Goal: Task Accomplishment & Management: Complete application form

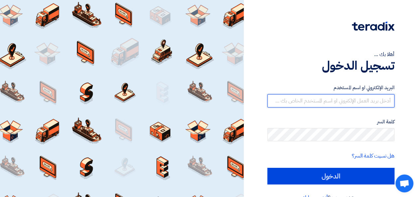
click at [320, 106] on input "text" at bounding box center [330, 100] width 127 height 13
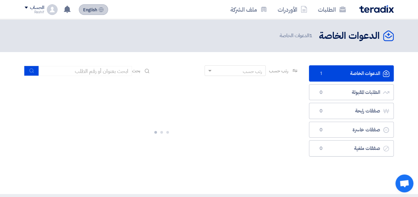
click at [90, 11] on span "English" at bounding box center [90, 10] width 14 height 5
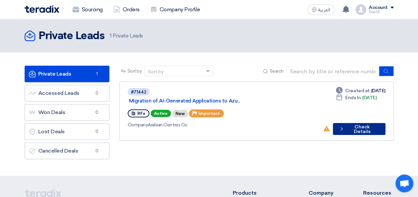
click at [351, 123] on button "Check details Check Details" at bounding box center [359, 129] width 53 height 12
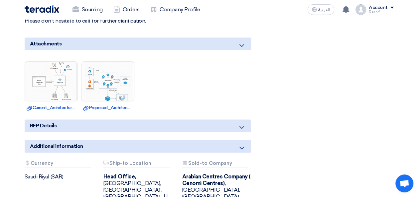
scroll to position [399, 0]
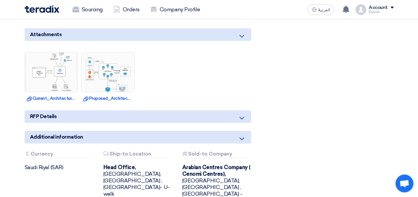
click at [242, 117] on use at bounding box center [241, 118] width 5 height 3
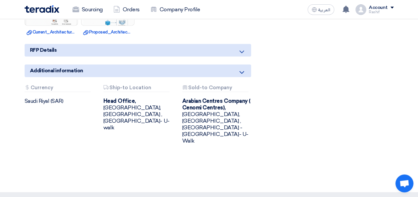
click at [238, 49] on icon at bounding box center [242, 52] width 8 height 8
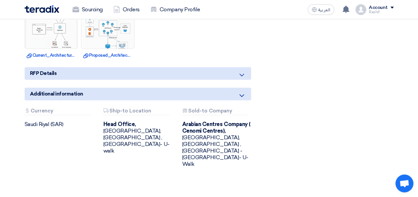
scroll to position [432, 0]
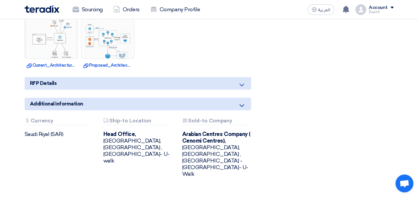
click at [239, 83] on icon at bounding box center [242, 85] width 8 height 8
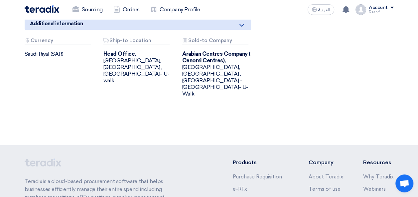
scroll to position [455, 0]
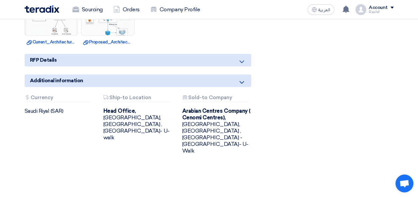
click at [118, 62] on div "RFP Details" at bounding box center [138, 60] width 226 height 13
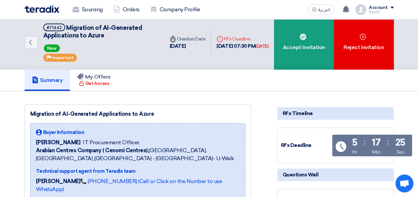
scroll to position [0, 0]
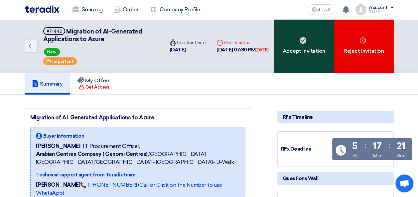
click at [293, 53] on div "Accept Invitation" at bounding box center [304, 46] width 60 height 54
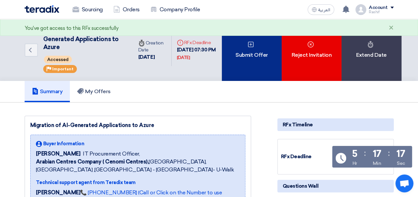
click at [252, 58] on div "Submit Offer" at bounding box center [252, 50] width 60 height 62
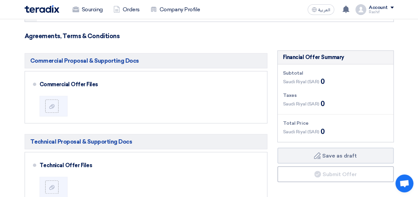
scroll to position [133, 0]
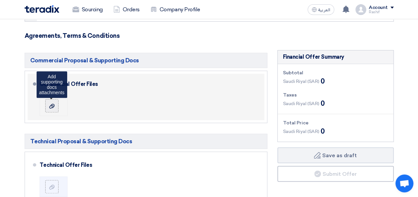
click at [55, 106] on div at bounding box center [52, 106] width 8 height 7
click at [0, 0] on input "file" at bounding box center [0, 0] width 0 height 0
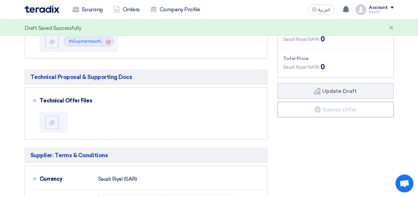
scroll to position [199, 0]
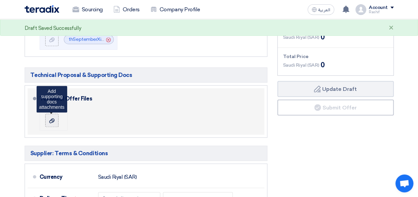
click at [54, 122] on icon at bounding box center [51, 120] width 5 height 5
click at [0, 0] on input "file" at bounding box center [0, 0] width 0 height 0
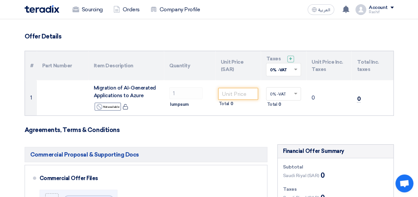
scroll to position [33, 0]
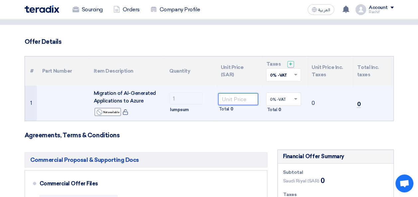
click at [228, 101] on input "number" at bounding box center [238, 99] width 40 height 12
paste input "225084"
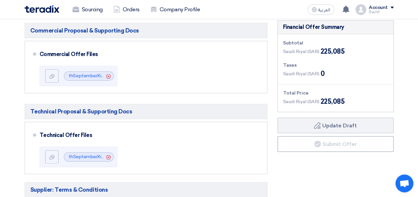
scroll to position [133, 0]
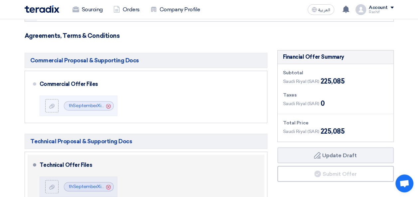
type input "225085"
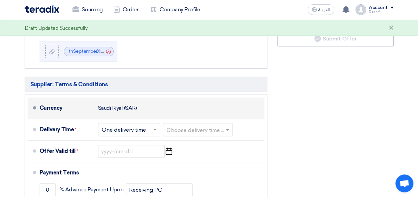
scroll to position [299, 0]
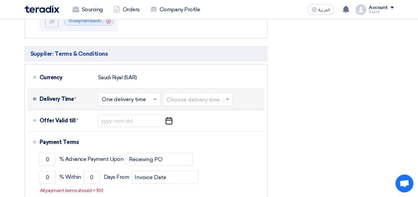
click at [146, 95] on input "text" at bounding box center [130, 100] width 56 height 10
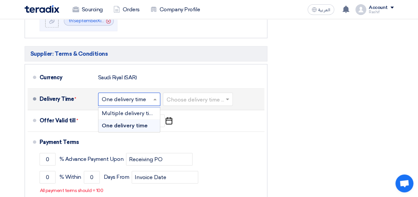
click at [146, 95] on input "text" at bounding box center [130, 100] width 56 height 10
click at [207, 100] on input "text" at bounding box center [198, 100] width 63 height 10
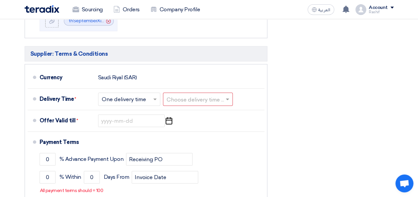
click at [285, 98] on div "Financial Offer Summary Subtotal [GEOGRAPHIC_DATA] (SAR) 225,085 Taxes Draft" at bounding box center [335, 61] width 126 height 355
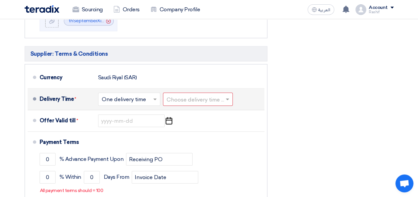
click at [179, 99] on input "text" at bounding box center [198, 100] width 63 height 10
type input "1"
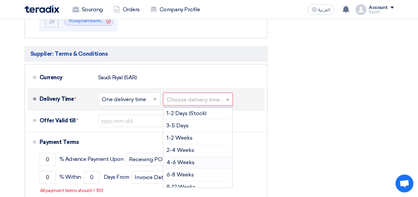
scroll to position [33, 0]
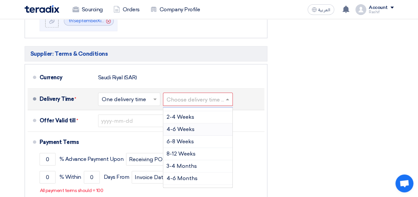
click at [184, 129] on span "4-6 Weeks" at bounding box center [181, 129] width 28 height 6
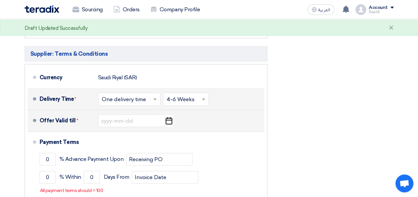
click at [168, 122] on icon "Pick a date" at bounding box center [168, 121] width 9 height 12
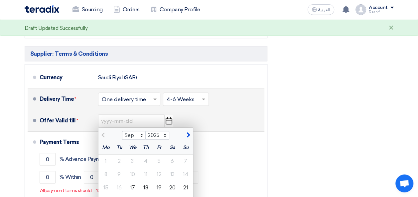
click at [188, 132] on span "button" at bounding box center [187, 135] width 4 height 6
select select "10"
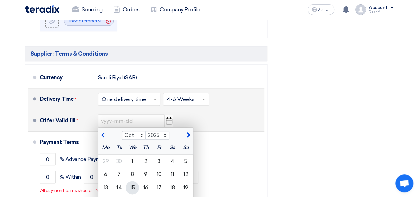
click at [133, 187] on div "15" at bounding box center [132, 187] width 13 height 13
type input "[DATE]"
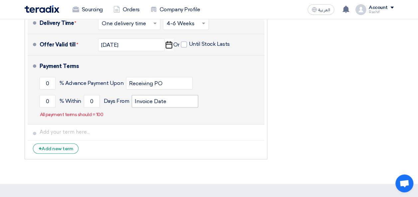
scroll to position [366, 0]
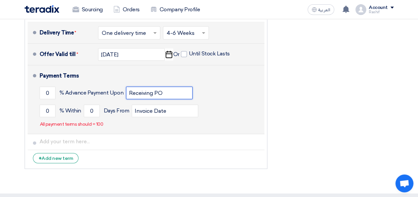
click at [140, 94] on input "Receiving PO" at bounding box center [159, 93] width 66 height 13
click at [46, 94] on input "0" at bounding box center [48, 93] width 16 height 13
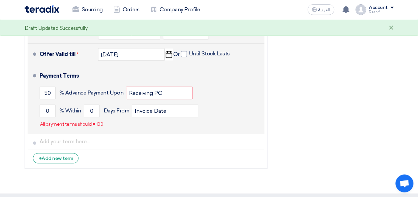
click at [28, 105] on li "Payment Terms 50 % Advance Payment Upon Receiving PO 0 % Within 0" at bounding box center [146, 99] width 237 height 69
click at [50, 94] on input "50" at bounding box center [48, 93] width 16 height 13
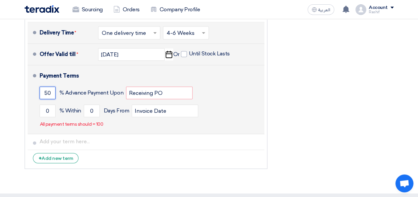
type input "5"
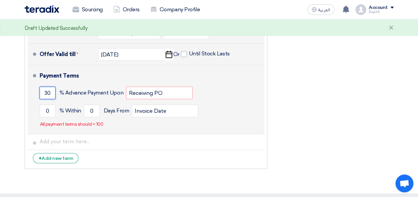
click at [48, 92] on input "30" at bounding box center [48, 93] width 16 height 13
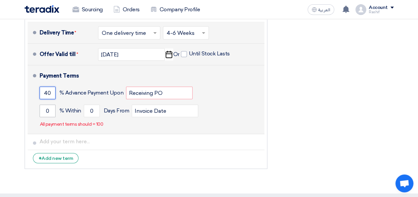
type input "40"
click at [49, 110] on input "0" at bounding box center [48, 111] width 16 height 13
click at [46, 92] on input "40" at bounding box center [48, 93] width 16 height 13
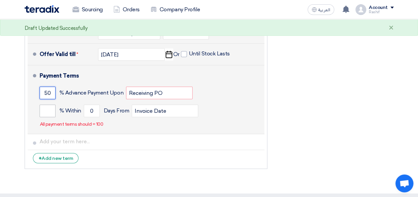
type input "50"
click at [45, 108] on input "number" at bounding box center [48, 111] width 16 height 13
type input "50"
click at [89, 109] on input "0" at bounding box center [92, 111] width 16 height 13
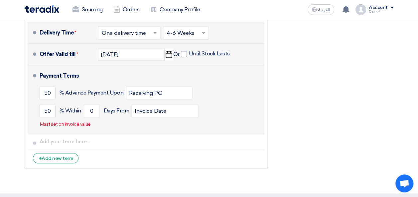
click at [111, 109] on span "Days From" at bounding box center [117, 111] width 26 height 7
click at [112, 109] on span "Days From" at bounding box center [117, 111] width 26 height 7
drag, startPoint x: 112, startPoint y: 109, endPoint x: 141, endPoint y: 111, distance: 29.3
click at [141, 111] on input "Invoice Date" at bounding box center [165, 111] width 66 height 13
click at [91, 110] on input "0" at bounding box center [92, 111] width 16 height 13
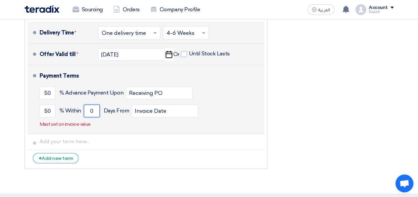
click at [91, 110] on input "0" at bounding box center [92, 111] width 16 height 13
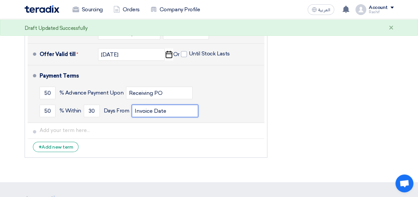
click at [169, 110] on input "Invoice Date" at bounding box center [165, 111] width 66 height 13
click at [143, 110] on input "Invoice Date" at bounding box center [165, 111] width 66 height 13
click at [172, 111] on input "Invoice Date" at bounding box center [165, 111] width 66 height 13
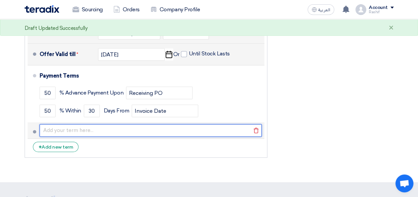
click at [145, 128] on input "text" at bounding box center [151, 130] width 222 height 13
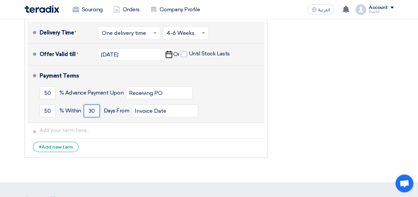
click at [91, 110] on input "30" at bounding box center [92, 111] width 16 height 13
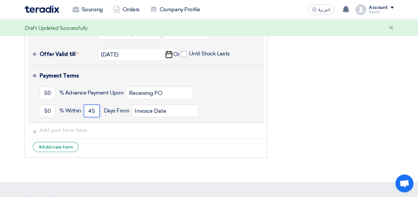
click at [91, 110] on input "45" at bounding box center [92, 111] width 16 height 13
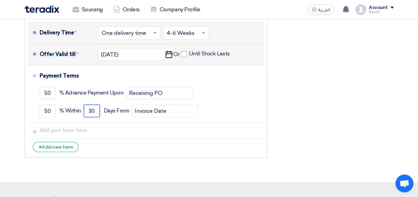
type input "30"
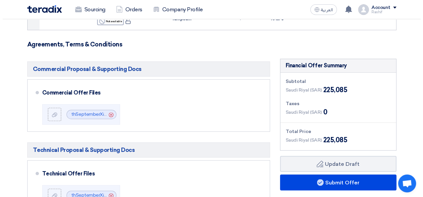
scroll to position [199, 0]
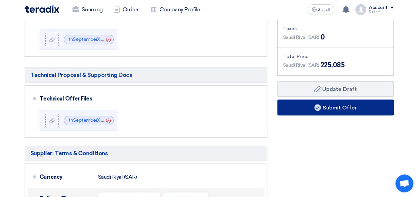
click at [331, 112] on button "Submit Offer" at bounding box center [335, 108] width 116 height 16
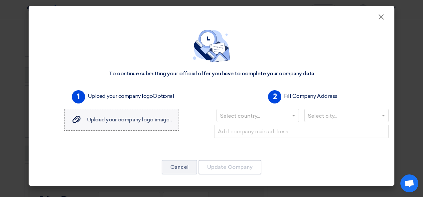
click at [91, 124] on label "Upload your company logo image... Upload your company logo image..." at bounding box center [121, 120] width 115 height 22
click at [0, 0] on input "Upload your company logo image... Upload your company logo image..." at bounding box center [0, 0] width 0 height 0
click at [278, 115] on input "text" at bounding box center [254, 116] width 68 height 11
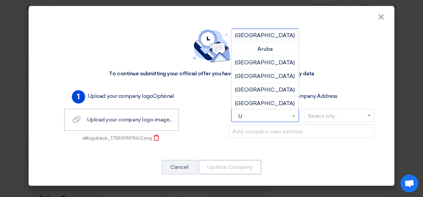
type input "Un"
click at [273, 77] on span "[GEOGRAPHIC_DATA]" at bounding box center [265, 76] width 60 height 6
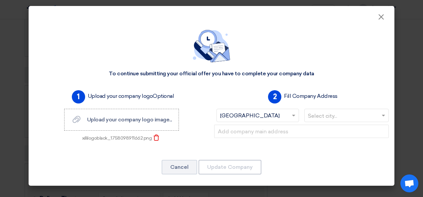
click at [332, 115] on input "text" at bounding box center [343, 116] width 71 height 11
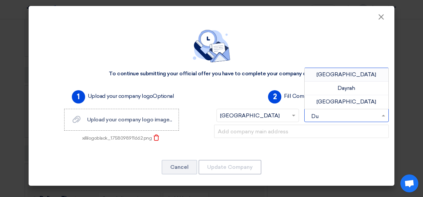
type input "Dub"
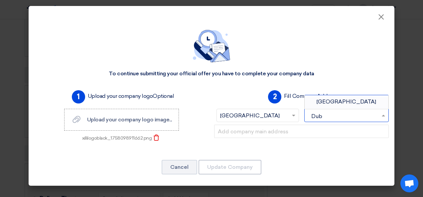
click at [349, 103] on span "[GEOGRAPHIC_DATA]" at bounding box center [346, 102] width 60 height 6
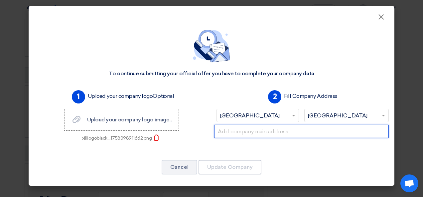
click at [263, 135] on input "text" at bounding box center [301, 131] width 175 height 13
click at [264, 133] on input "text" at bounding box center [301, 131] width 175 height 13
paste input "Company Address [GEOGRAPHIC_DATA], [GEOGRAPHIC_DATA], [GEOGRAPHIC_DATA], U.A.E"
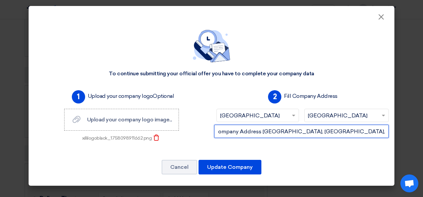
scroll to position [0, 0]
drag, startPoint x: 266, startPoint y: 131, endPoint x: 206, endPoint y: 129, distance: 60.2
click at [206, 129] on div "1 Upload your company logo Optional Upload your company logo image... Upload yo…" at bounding box center [212, 121] width 360 height 66
type input "Business Center [GEOGRAPHIC_DATA], [GEOGRAPHIC_DATA], [GEOGRAPHIC_DATA], [GEOGR…"
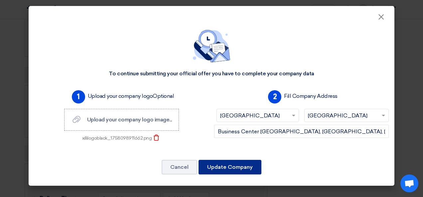
click at [238, 168] on button "Update Company" at bounding box center [229, 167] width 63 height 15
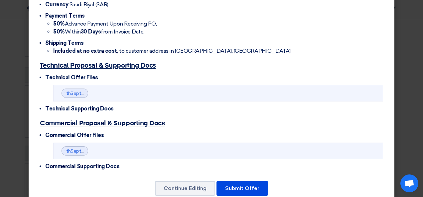
scroll to position [214, 0]
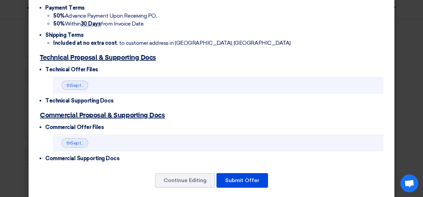
click at [97, 156] on span "Commercial Supporting Docs" at bounding box center [82, 159] width 74 height 6
click at [235, 174] on button "Submit Offer" at bounding box center [242, 181] width 52 height 15
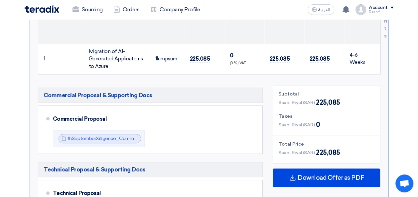
scroll to position [388, 0]
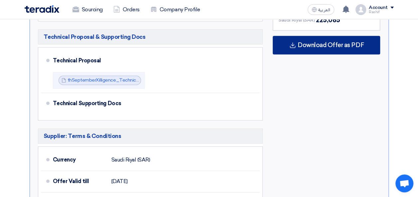
click at [320, 45] on span "Download Offer as PDF" at bounding box center [331, 45] width 66 height 6
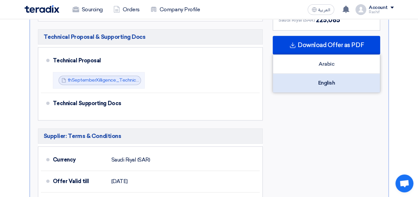
click at [325, 83] on div "English" at bounding box center [326, 83] width 107 height 19
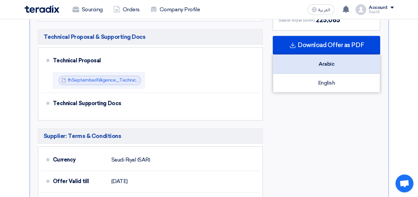
click at [345, 60] on div "Arabic" at bounding box center [326, 64] width 107 height 19
